Goal: Task Accomplishment & Management: Manage account settings

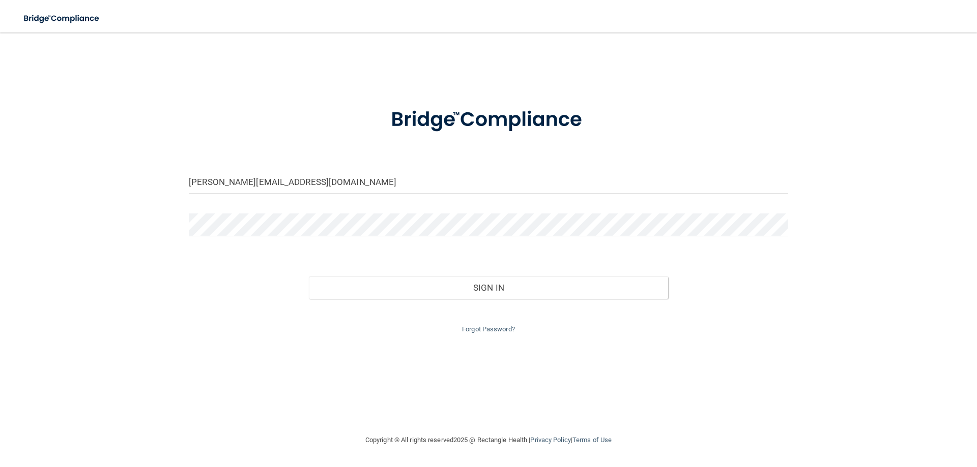
click at [780, 180] on keeper-lock "Open Keeper Popup" at bounding box center [780, 182] width 12 height 12
type input "[EMAIL_ADDRESS][DOMAIN_NAME]"
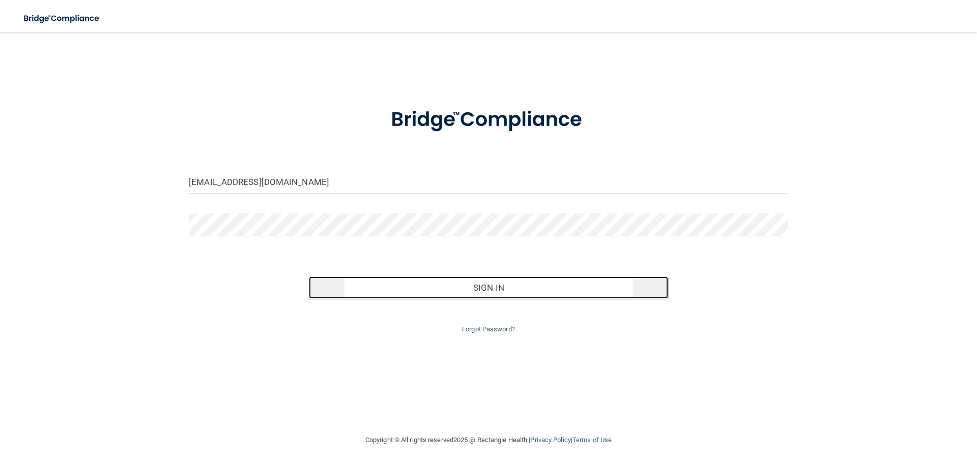
click at [500, 289] on button "Sign In" at bounding box center [489, 288] width 360 height 22
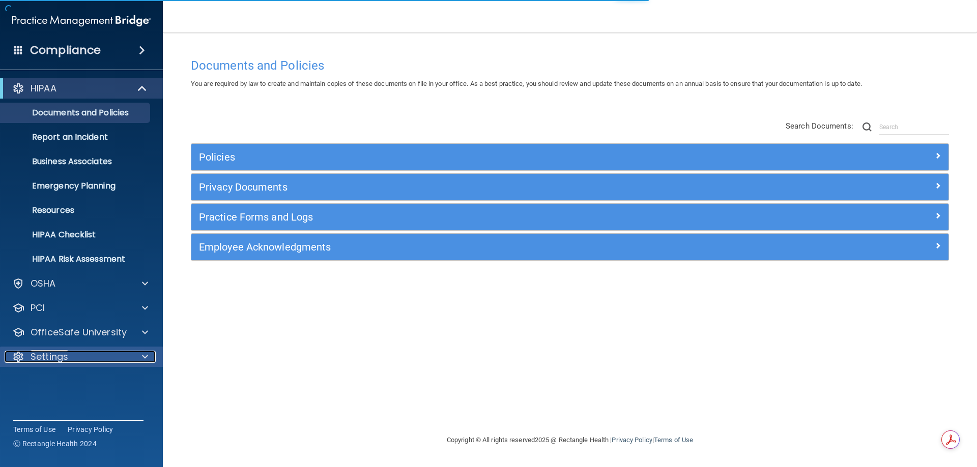
click at [149, 358] on div at bounding box center [143, 357] width 25 height 12
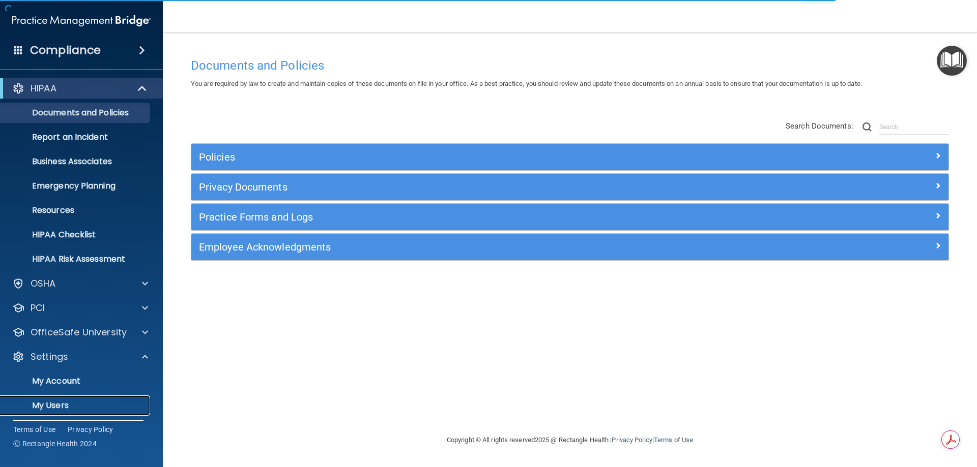
click at [67, 406] on p "My Users" at bounding box center [76, 406] width 139 height 10
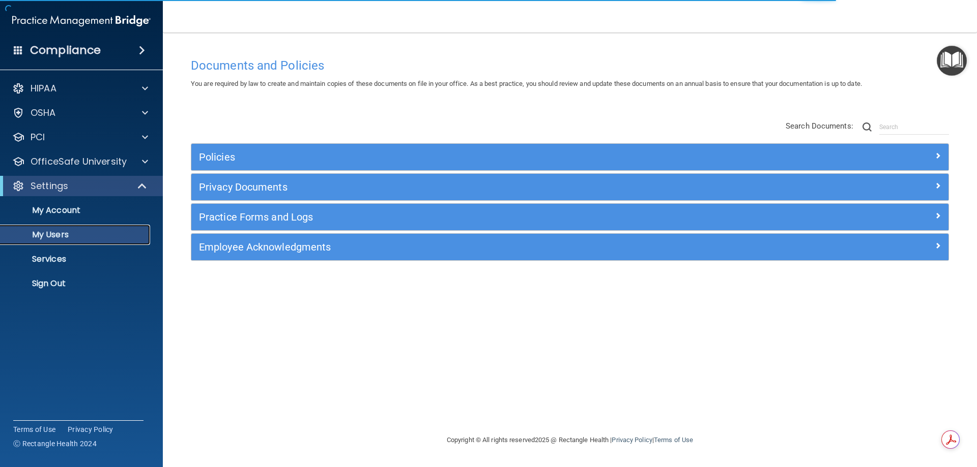
select select "20"
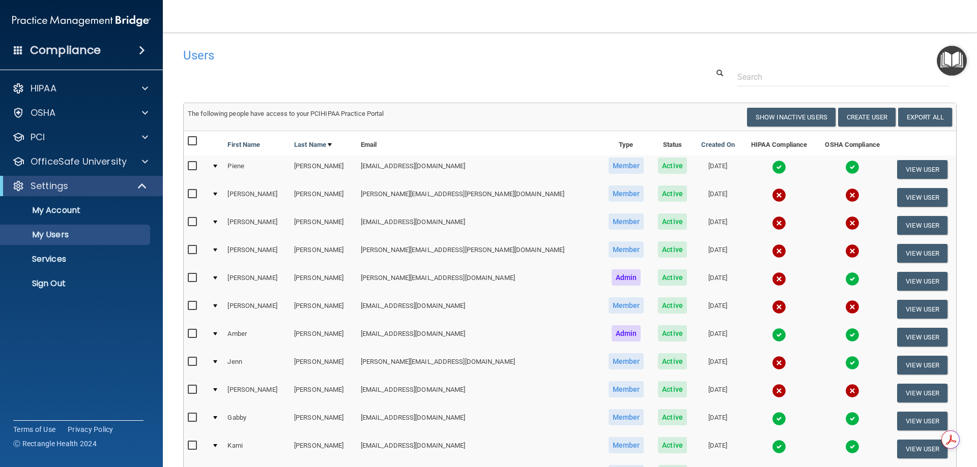
click at [189, 194] on input "checkbox" at bounding box center [194, 194] width 12 height 8
checkbox input "true"
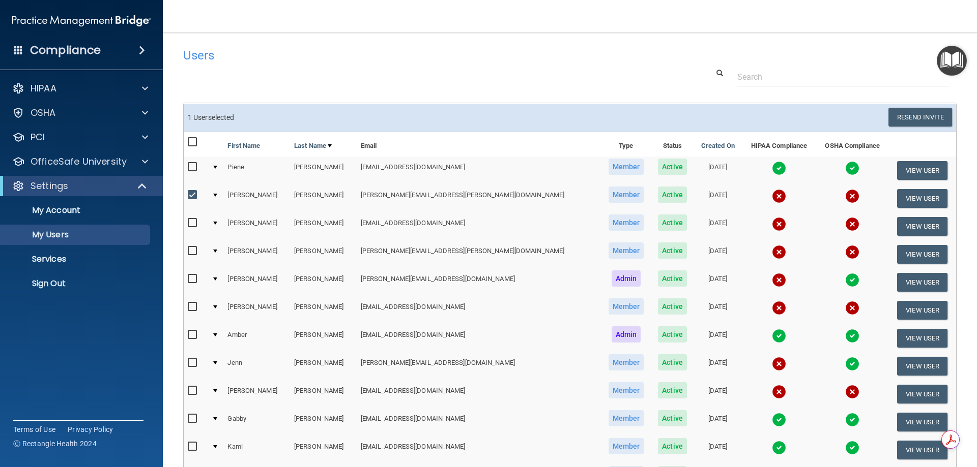
click at [190, 221] on input "checkbox" at bounding box center [194, 223] width 12 height 8
checkbox input "true"
click at [196, 251] on input "checkbox" at bounding box center [194, 251] width 12 height 8
checkbox input "true"
click at [187, 280] on td at bounding box center [196, 283] width 24 height 28
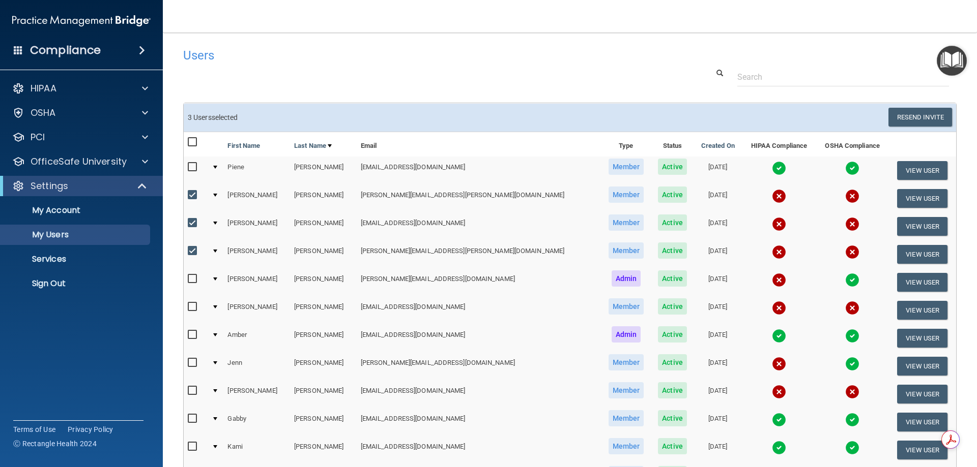
click at [189, 278] on input "checkbox" at bounding box center [194, 279] width 12 height 8
checkbox input "true"
click at [192, 305] on input "checkbox" at bounding box center [194, 307] width 12 height 8
checkbox input "true"
click at [193, 364] on input "checkbox" at bounding box center [194, 363] width 12 height 8
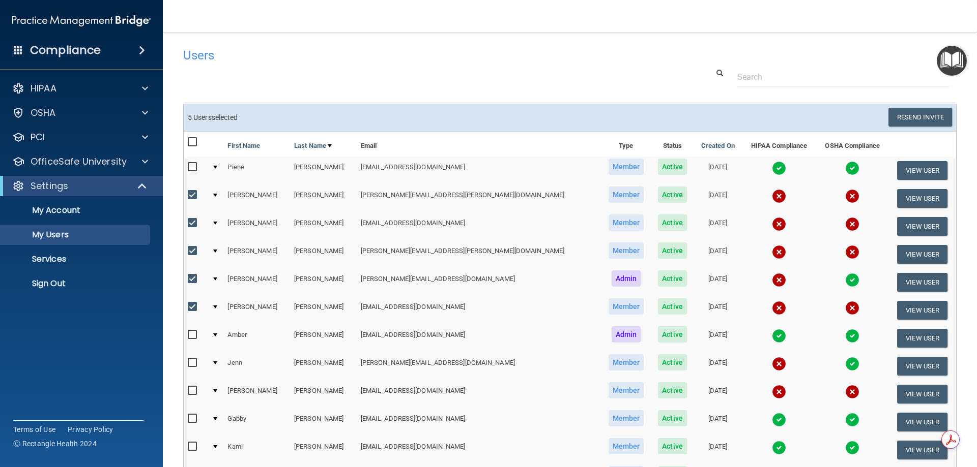
checkbox input "true"
click at [191, 389] on input "checkbox" at bounding box center [194, 391] width 12 height 8
checkbox input "true"
click at [906, 119] on button "Resend Invite" at bounding box center [920, 117] width 64 height 19
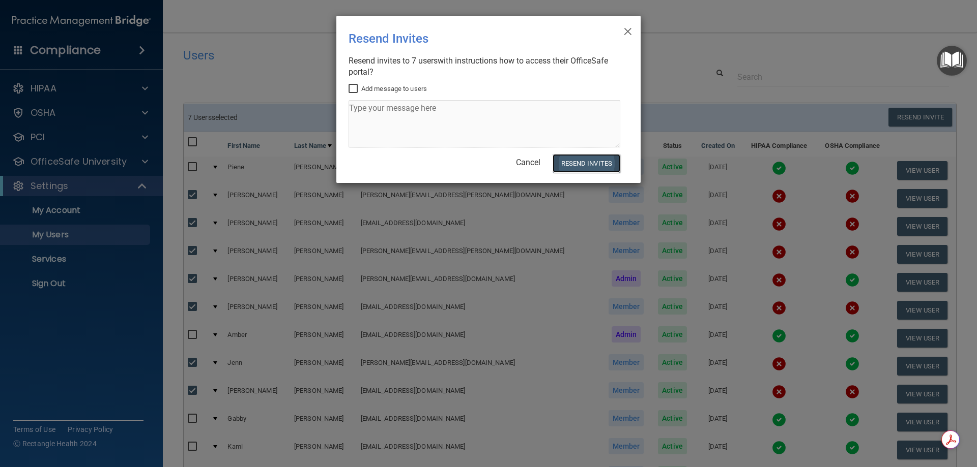
click at [588, 163] on button "Resend Invites" at bounding box center [586, 163] width 68 height 19
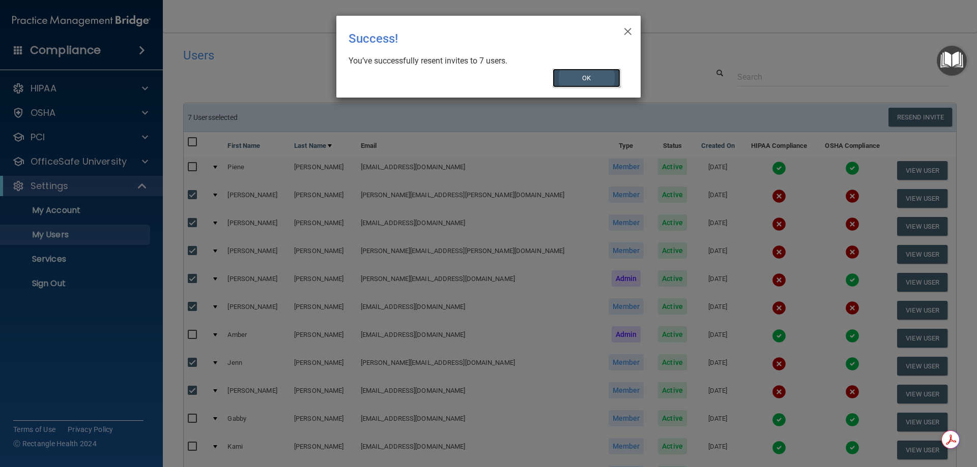
click at [589, 81] on button "OK" at bounding box center [586, 78] width 68 height 19
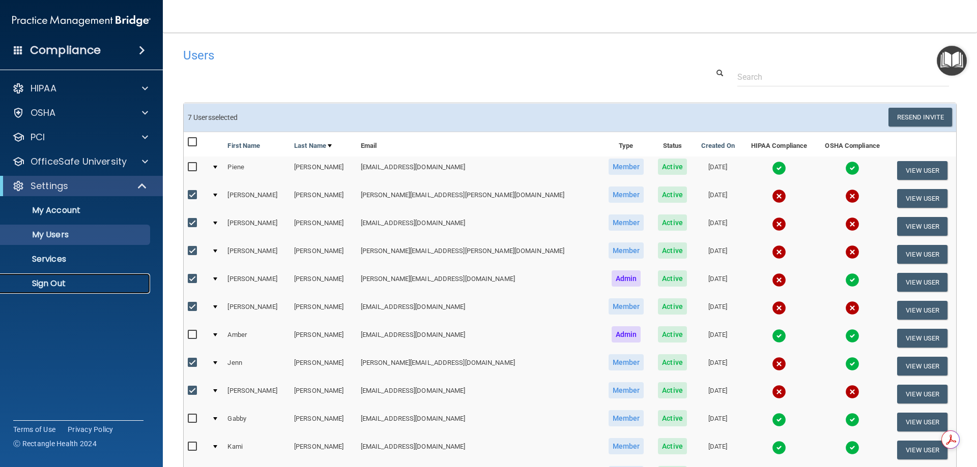
click at [57, 288] on p "Sign Out" at bounding box center [76, 284] width 139 height 10
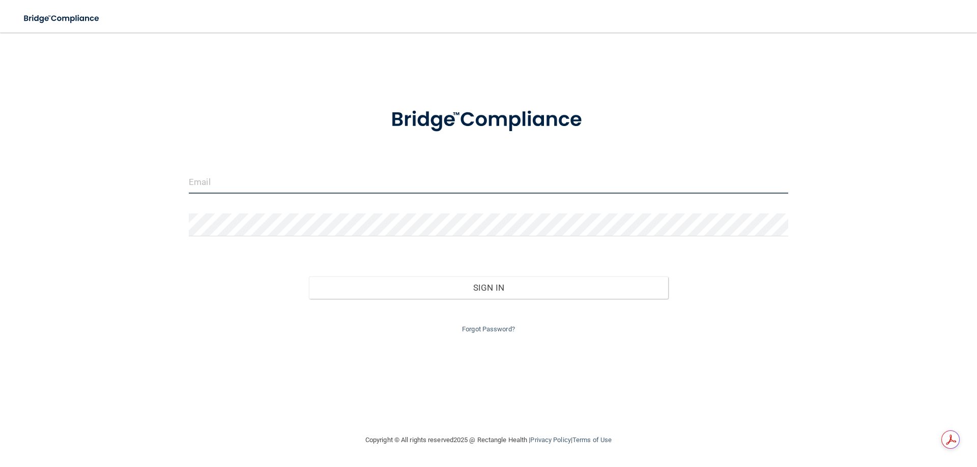
type input "[PERSON_NAME][EMAIL_ADDRESS][DOMAIN_NAME]"
